Goal: Check status

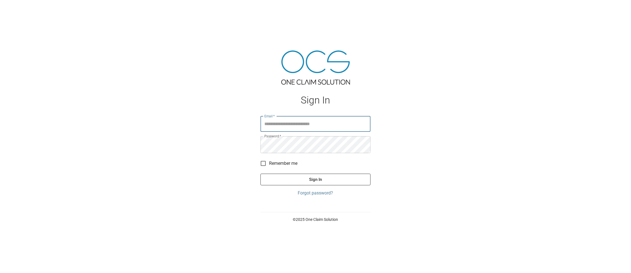
type input "**********"
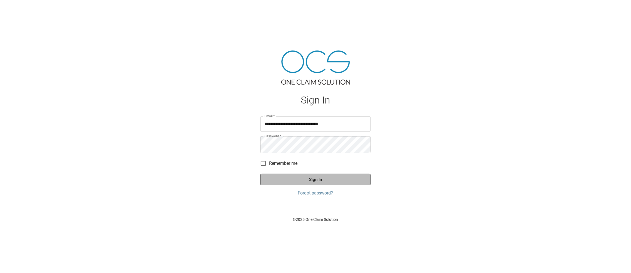
click at [309, 186] on button "Sign In" at bounding box center [315, 180] width 110 height 12
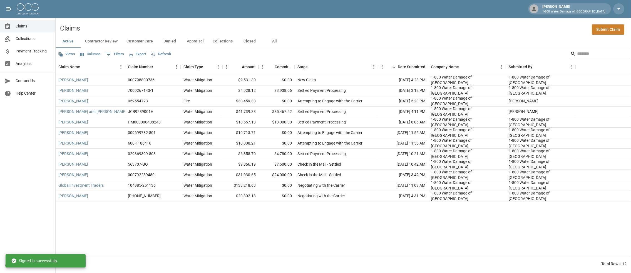
click at [287, 47] on button "All" at bounding box center [274, 41] width 25 height 13
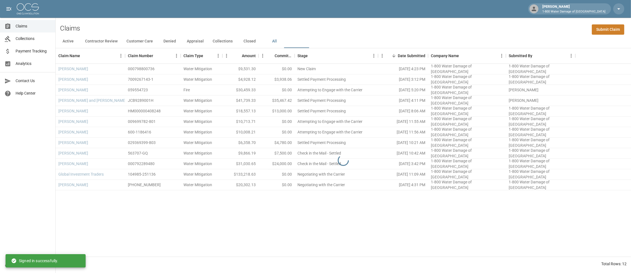
click at [262, 46] on button "Closed" at bounding box center [249, 41] width 25 height 13
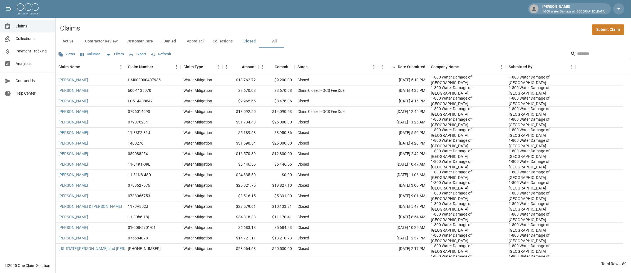
click at [580, 58] on input "Search" at bounding box center [599, 53] width 44 height 9
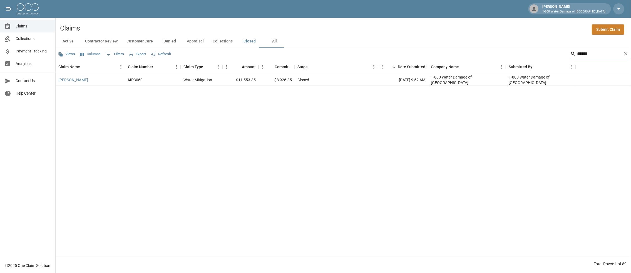
type input "******"
click at [71, 86] on div "[PERSON_NAME]" at bounding box center [90, 80] width 69 height 11
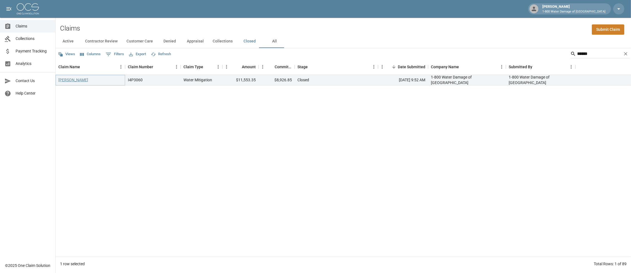
click at [71, 83] on link "[PERSON_NAME]" at bounding box center [73, 80] width 30 height 6
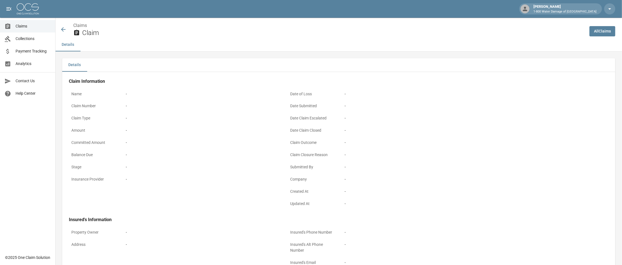
click at [21, 52] on span "Payment Tracking" at bounding box center [33, 51] width 35 height 6
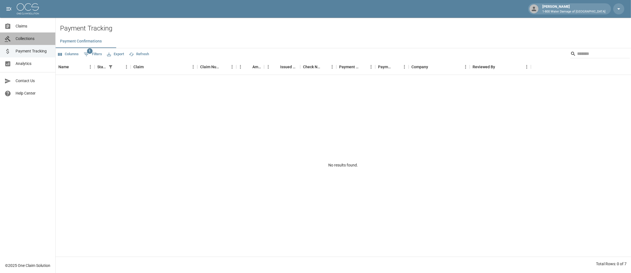
click at [24, 39] on span "Collections" at bounding box center [33, 39] width 35 height 6
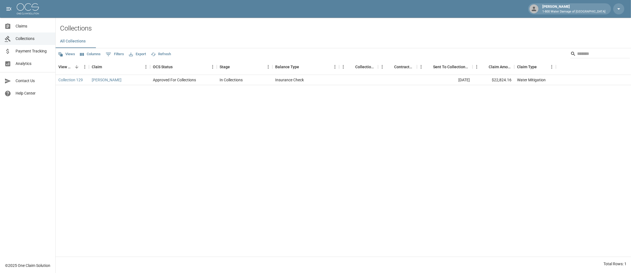
click at [28, 30] on link "Claims" at bounding box center [27, 26] width 55 height 13
